Goal: Information Seeking & Learning: Find specific fact

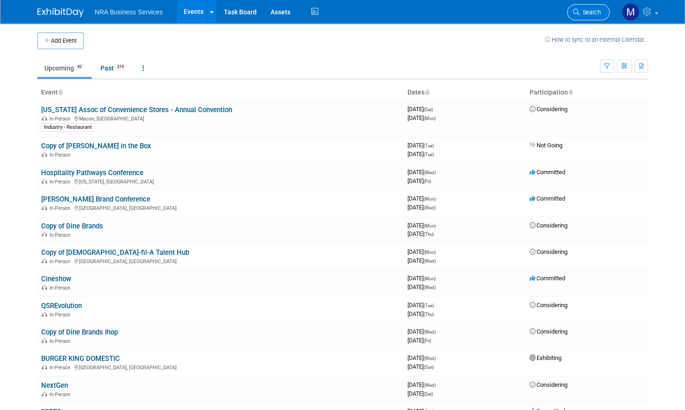
click at [588, 12] on span "Search" at bounding box center [590, 12] width 21 height 7
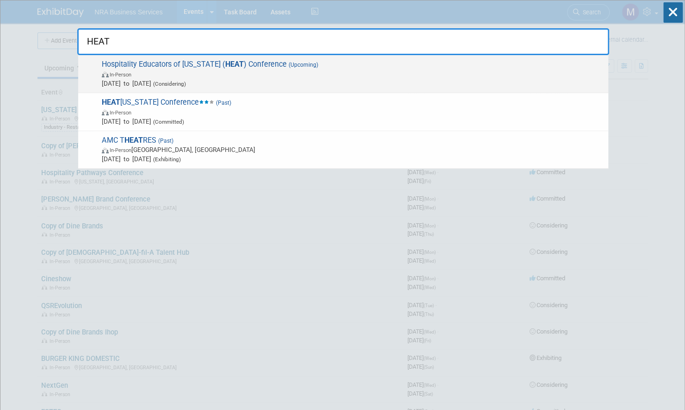
type input "HEAT"
click at [175, 71] on span "In-Person" at bounding box center [353, 73] width 502 height 9
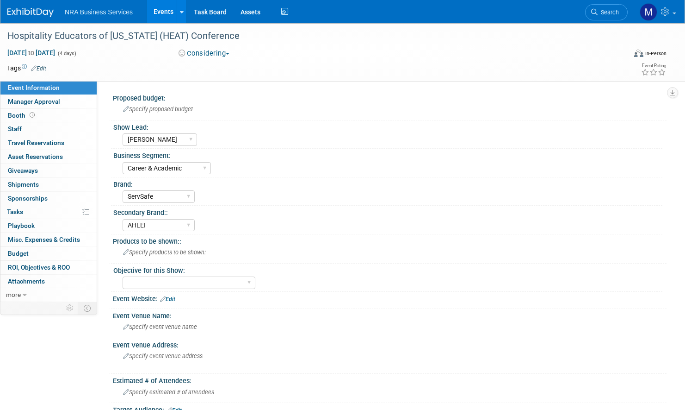
select select "[PERSON_NAME]"
select select "Career & Academic"
select select "ServSafe"
select select "AHLEI"
